Goal: Information Seeking & Learning: Learn about a topic

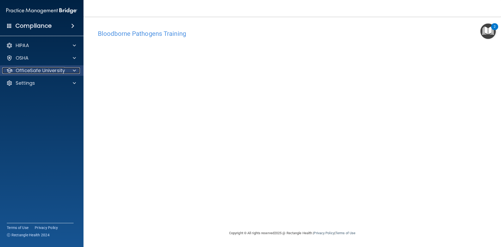
click at [55, 70] on p "OfficeSafe University" at bounding box center [40, 70] width 49 height 6
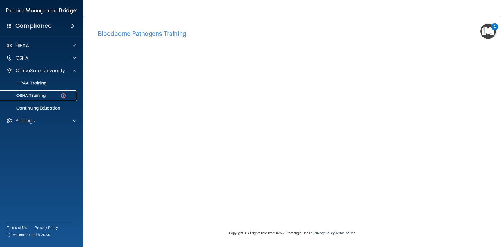
click at [38, 96] on p "OSHA Training" at bounding box center [24, 95] width 42 height 5
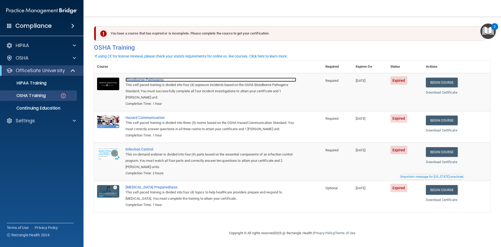
click at [140, 79] on div "Bloodborne Pathogens" at bounding box center [211, 80] width 171 height 4
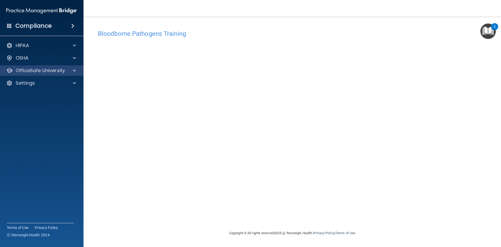
click at [36, 67] on div "OfficeSafe University" at bounding box center [42, 70] width 84 height 10
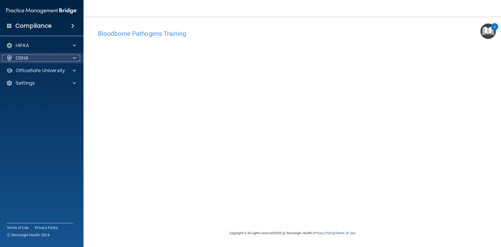
click at [29, 59] on div "OSHA" at bounding box center [34, 58] width 65 height 6
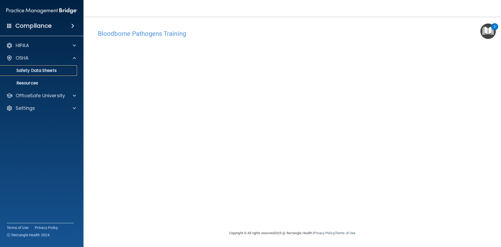
click at [35, 70] on p "Safety Data Sheets" at bounding box center [38, 70] width 71 height 5
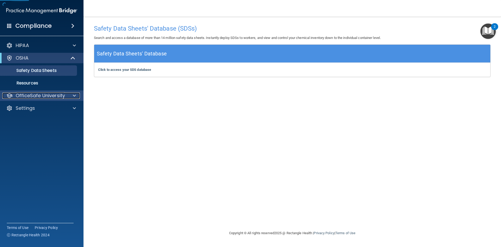
click at [23, 95] on p "OfficeSafe University" at bounding box center [40, 95] width 49 height 6
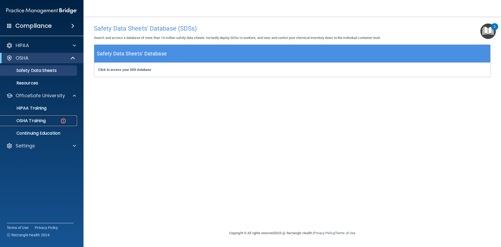
click at [28, 123] on p "OSHA Training" at bounding box center [24, 120] width 42 height 5
